Goal: Find specific page/section: Find specific page/section

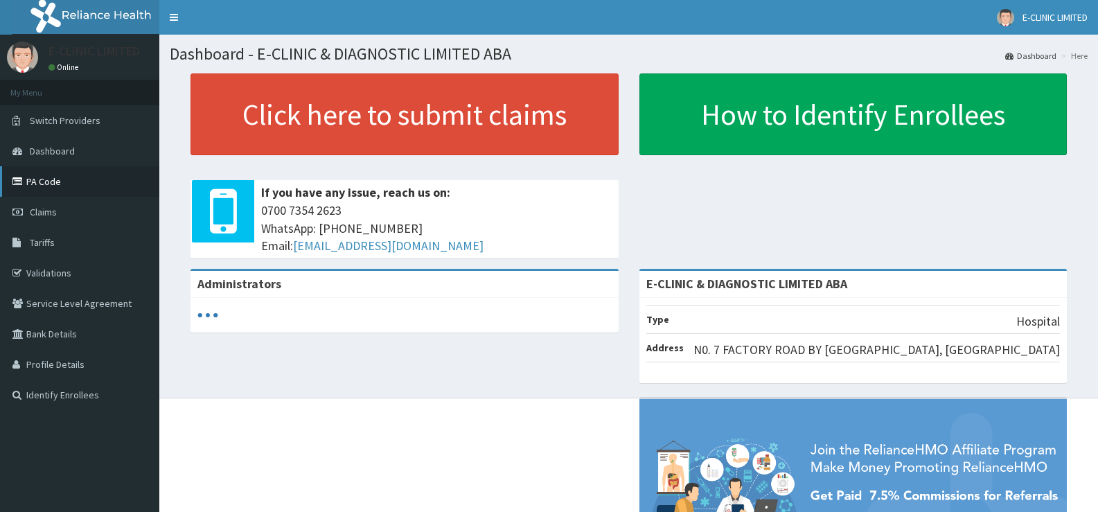
click at [35, 177] on link "PA Code" at bounding box center [79, 181] width 159 height 30
